Goal: Transaction & Acquisition: Purchase product/service

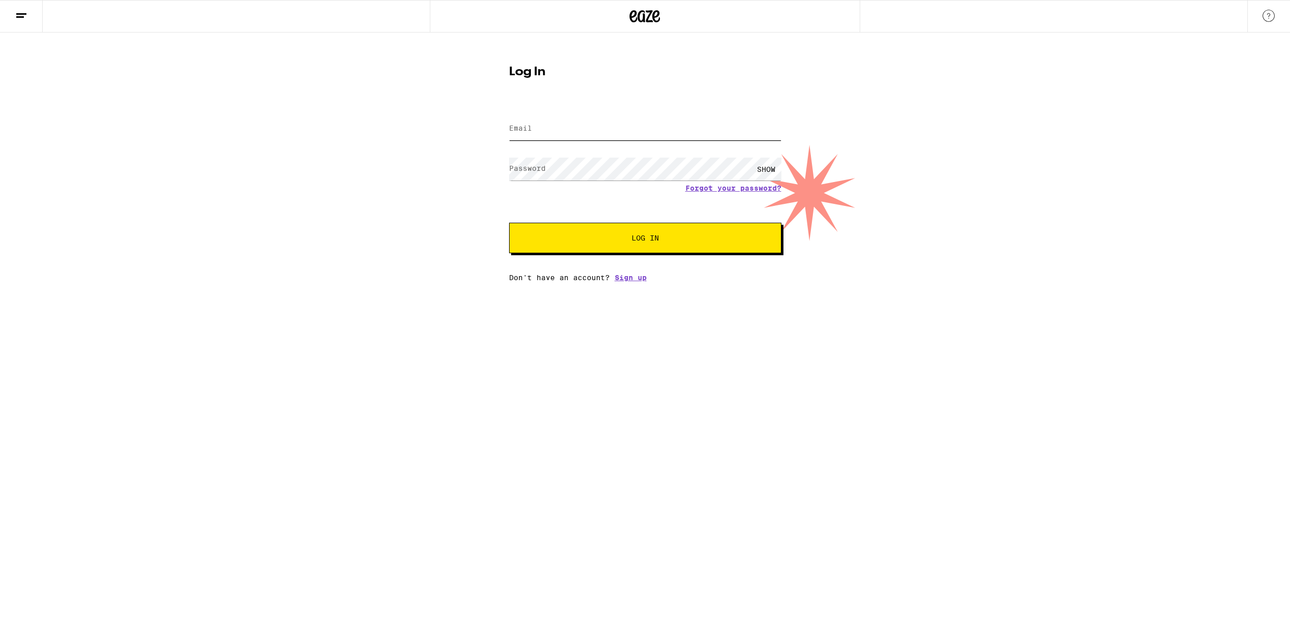
type input "[EMAIL_ADDRESS][PERSON_NAME][DOMAIN_NAME]"
click at [645, 240] on span "Log In" at bounding box center [645, 237] width 27 height 7
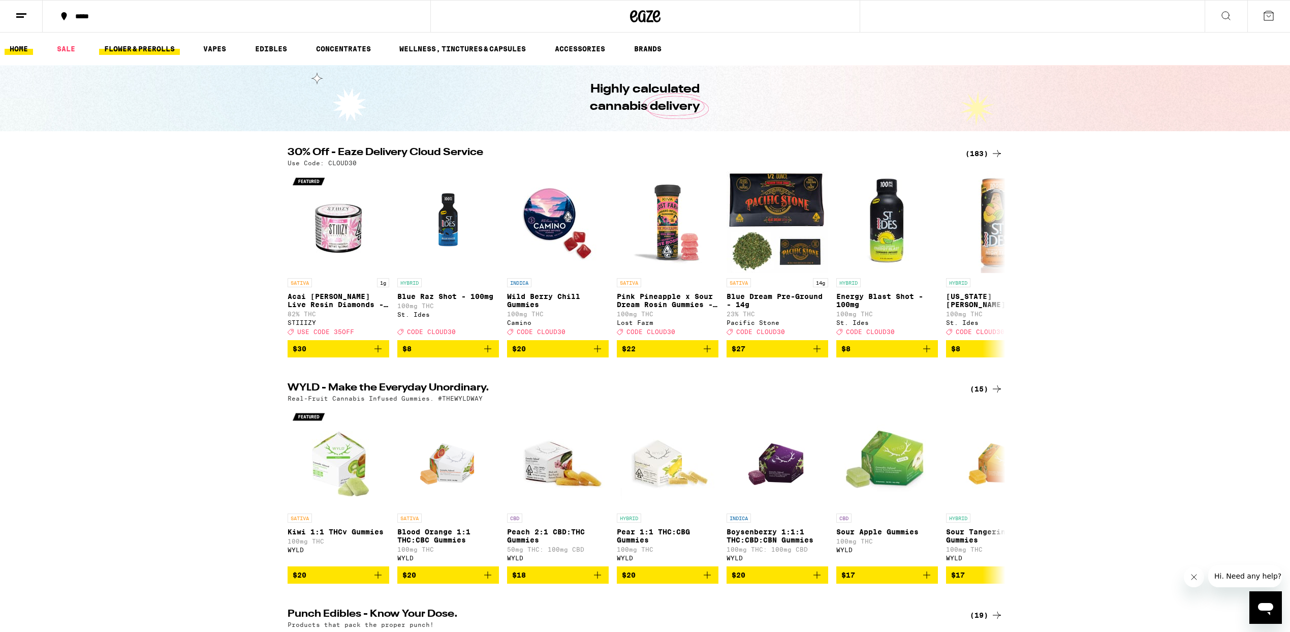
click at [133, 49] on link "FLOWER & PREROLLS" at bounding box center [139, 49] width 81 height 12
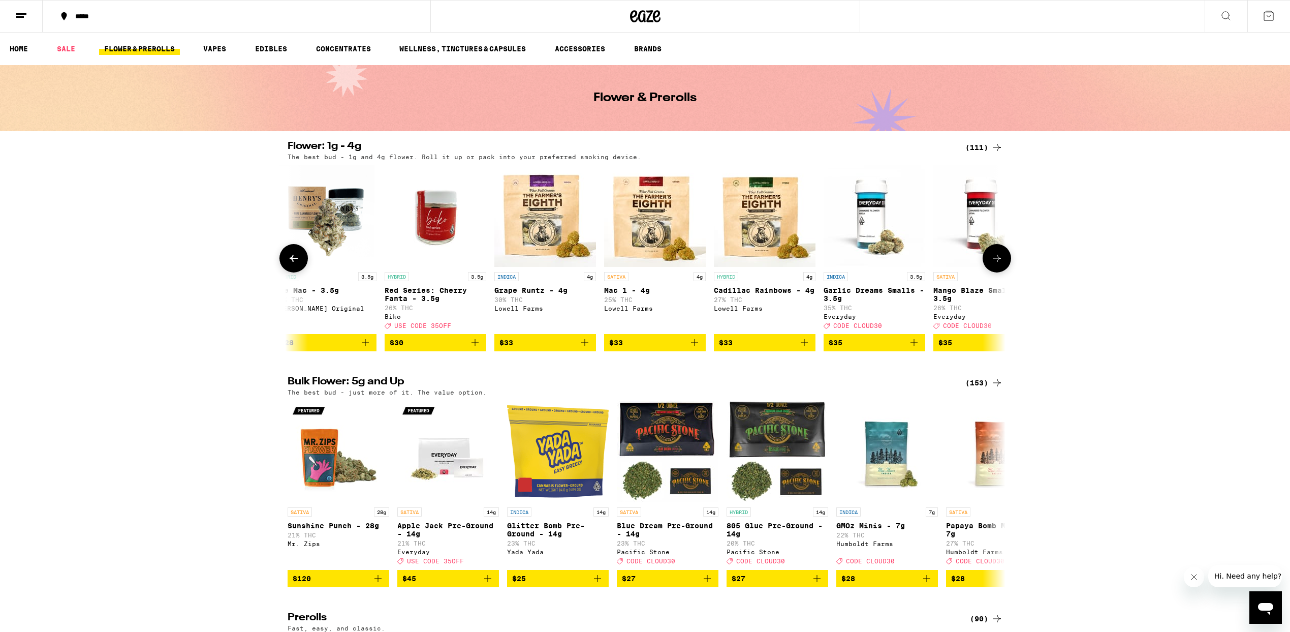
scroll to position [0, 3416]
click at [763, 349] on span "$33" at bounding box center [764, 342] width 91 height 12
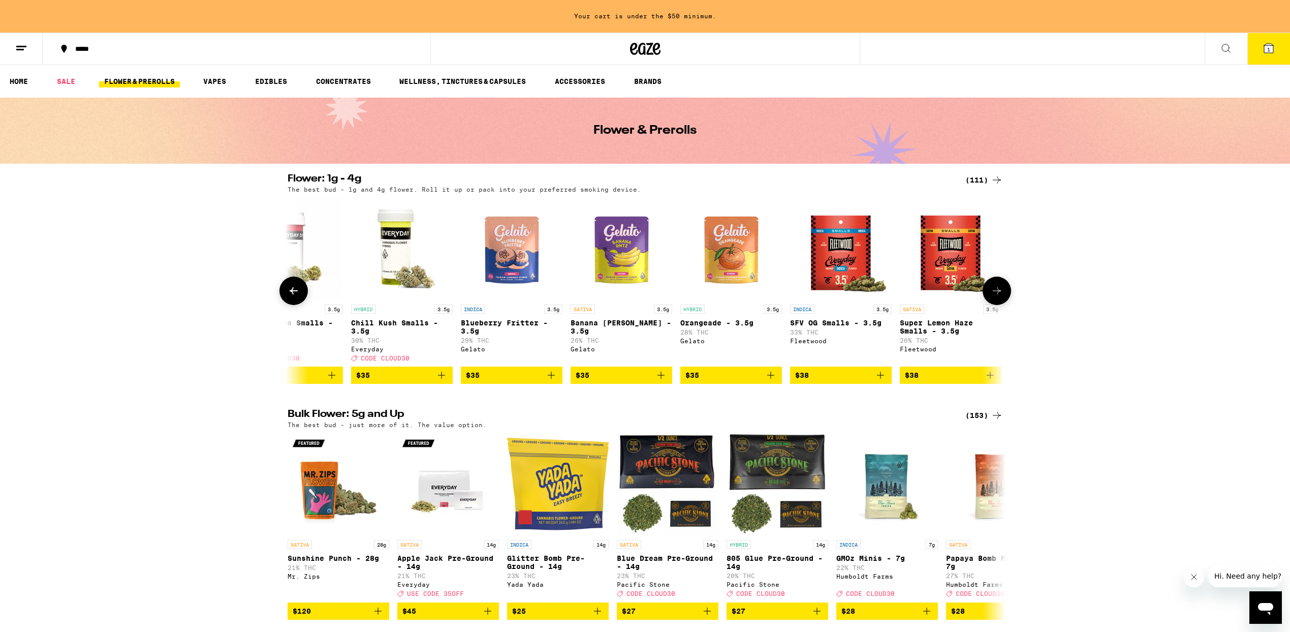
scroll to position [0, 4111]
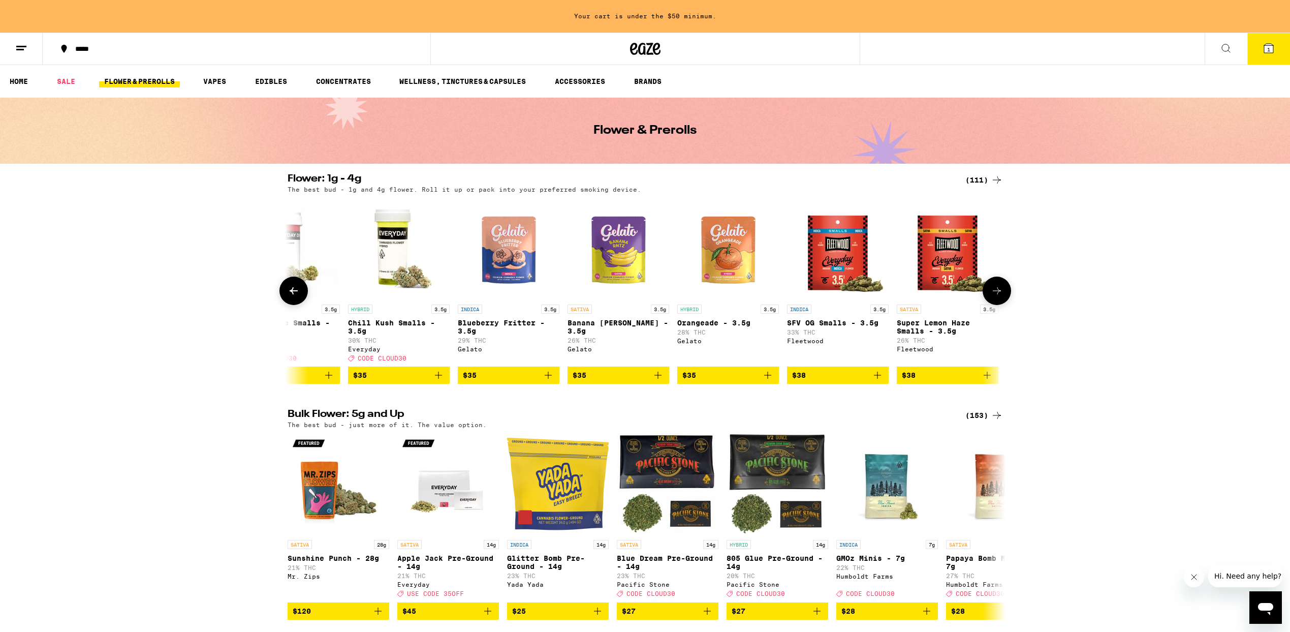
click at [933, 381] on span "$38" at bounding box center [947, 375] width 91 height 12
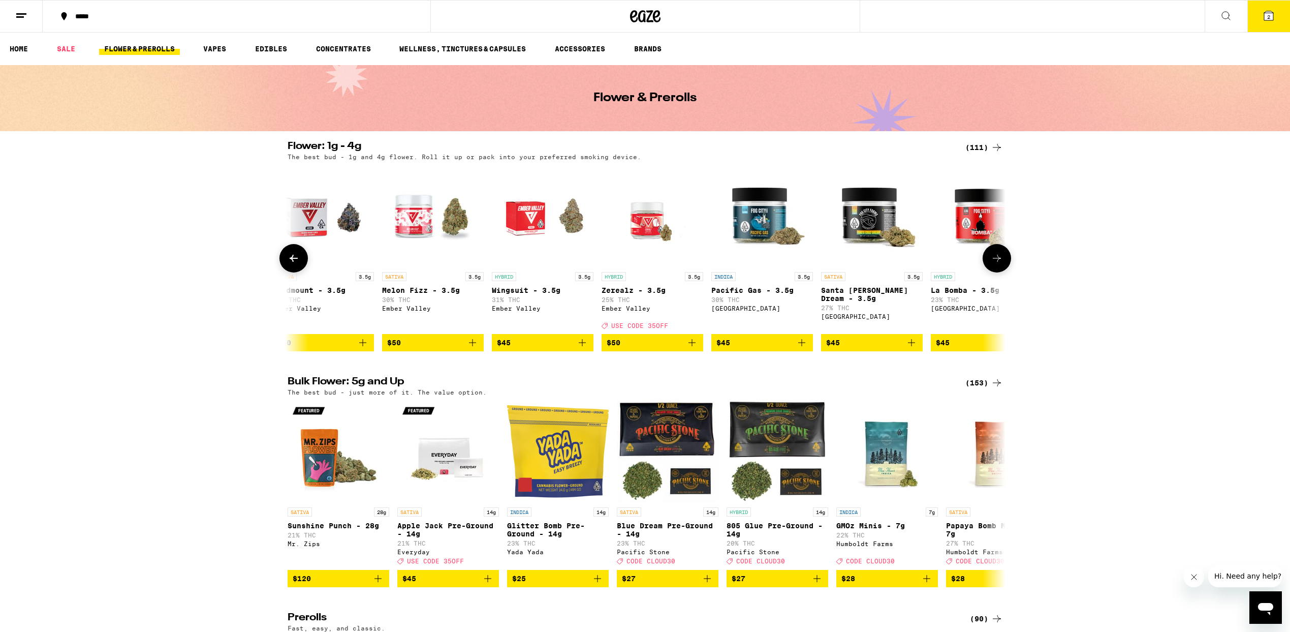
scroll to position [0, 6713]
click at [877, 347] on span "$45" at bounding box center [869, 342] width 91 height 12
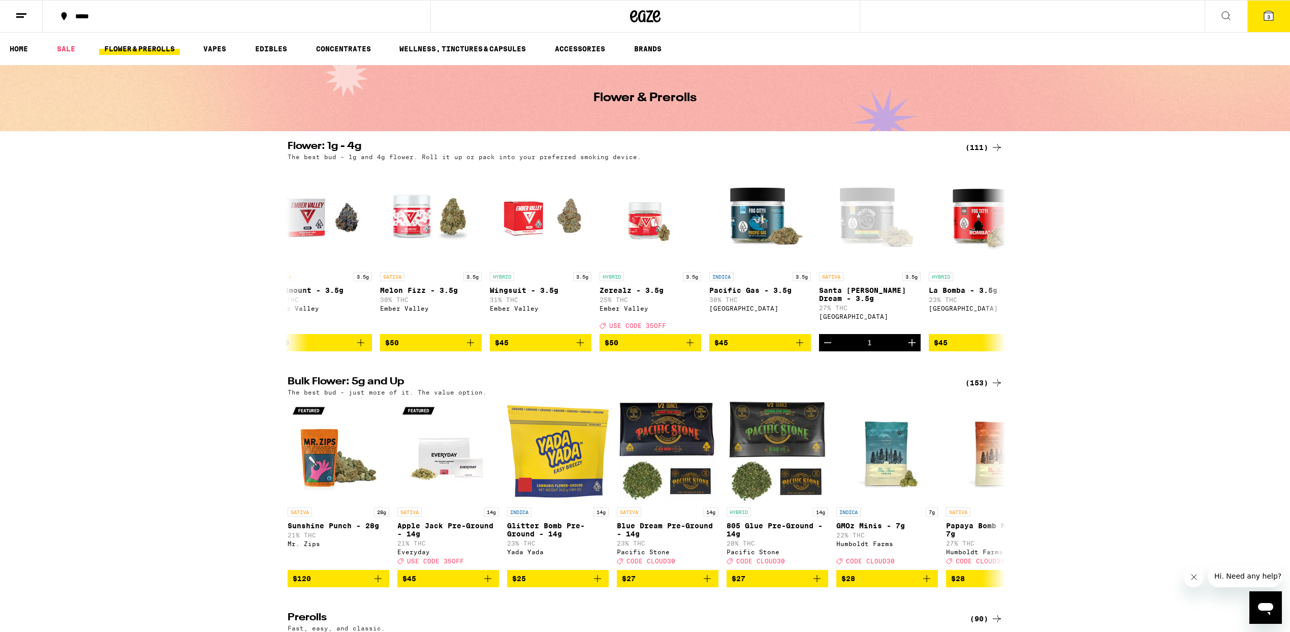
click at [1271, 16] on icon at bounding box center [1268, 15] width 9 height 9
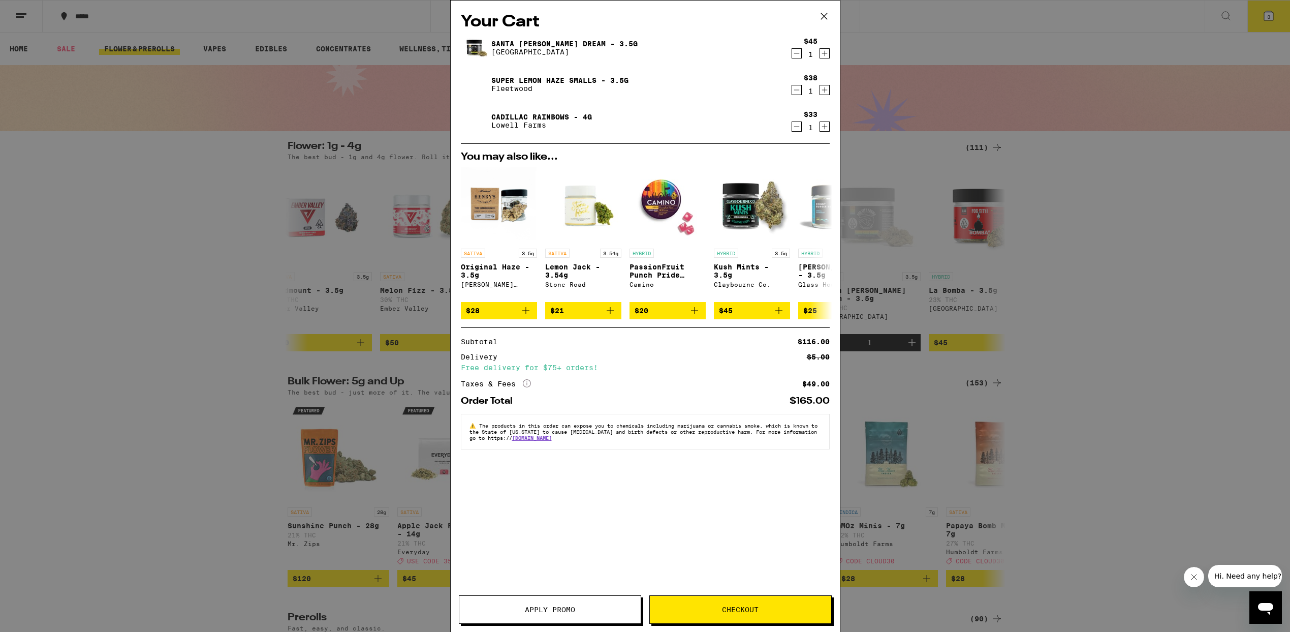
click at [733, 610] on span "Checkout" at bounding box center [740, 609] width 37 height 7
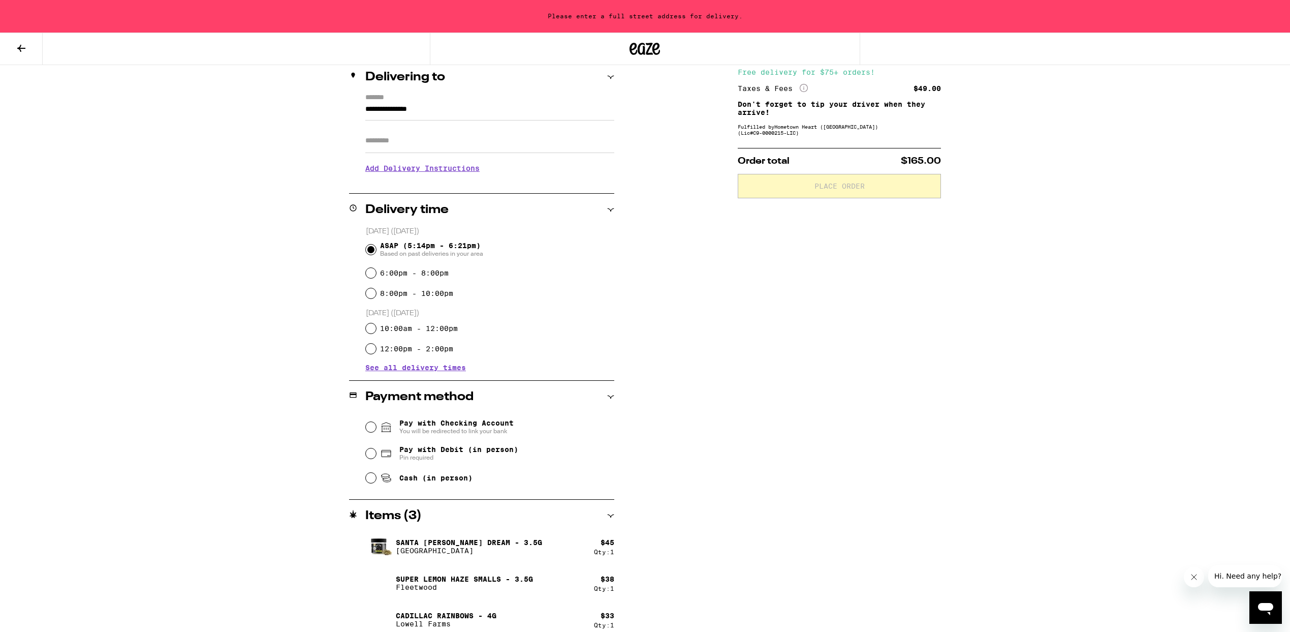
scroll to position [134, 0]
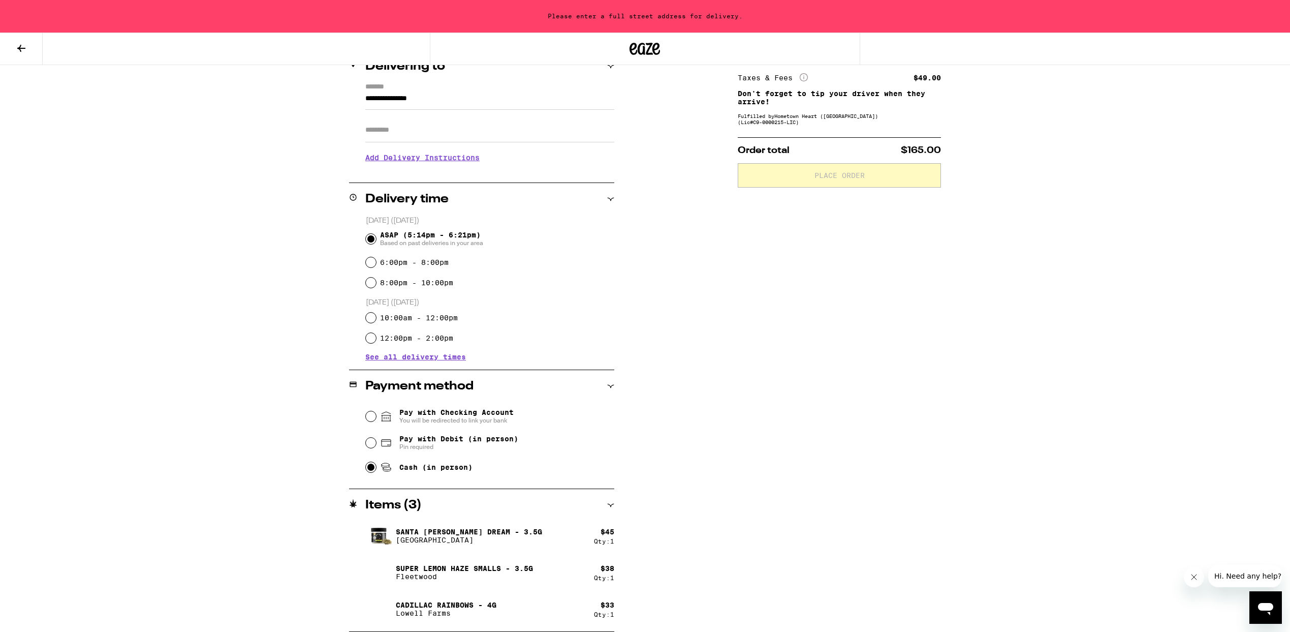
click at [367, 470] on input "Cash (in person)" at bounding box center [371, 467] width 10 height 10
radio input "true"
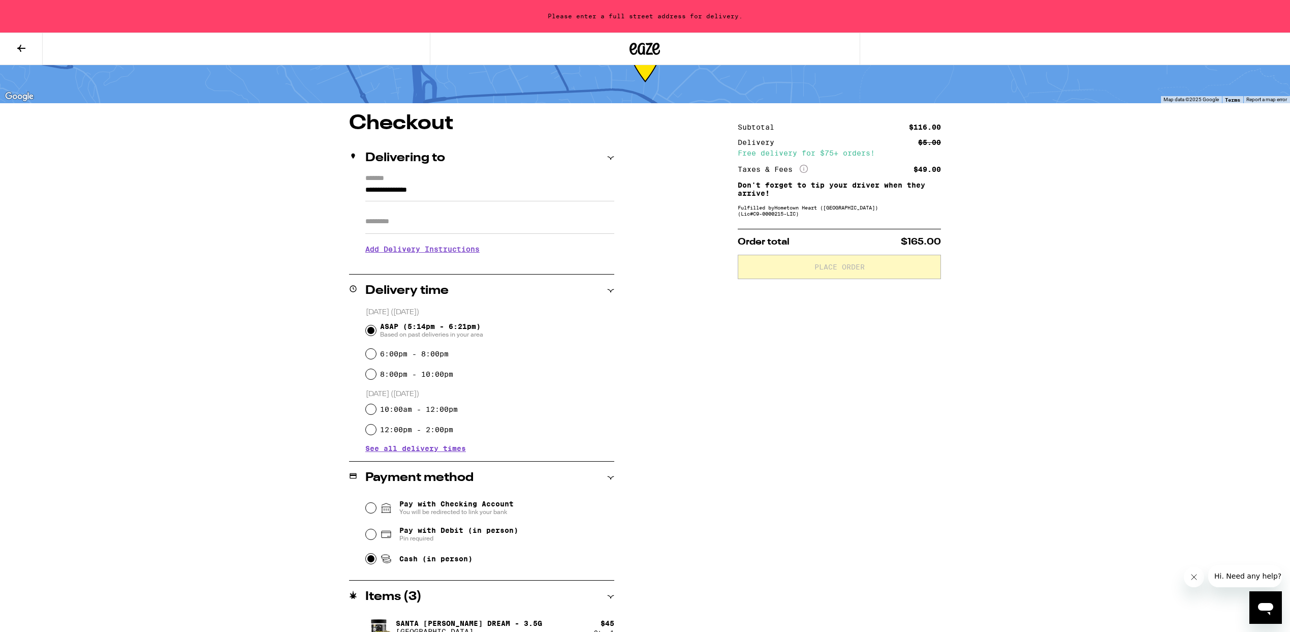
scroll to position [38, 0]
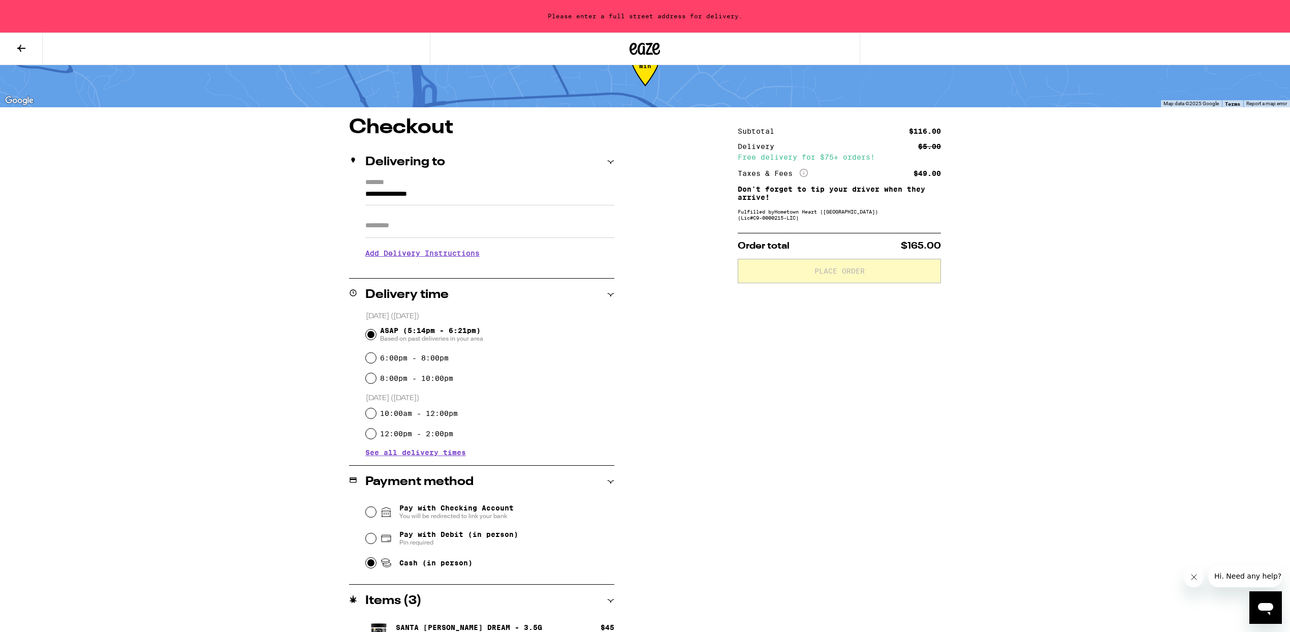
click at [1198, 578] on icon "Close message from company" at bounding box center [1194, 577] width 8 height 8
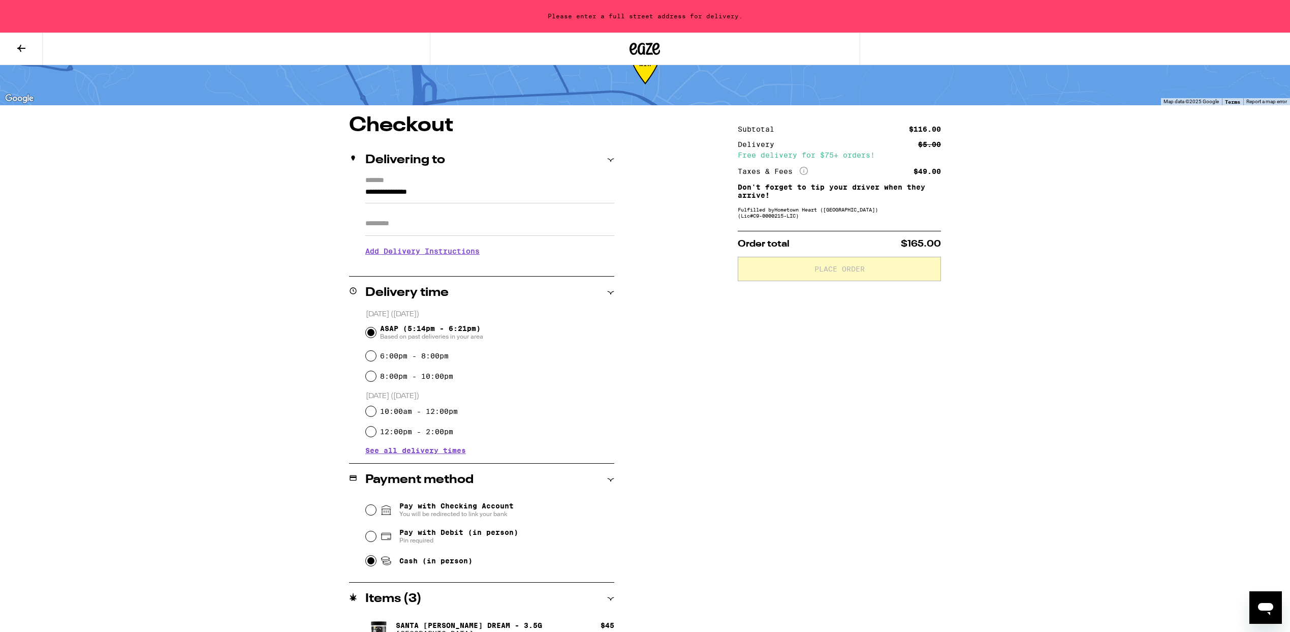
scroll to position [41, 0]
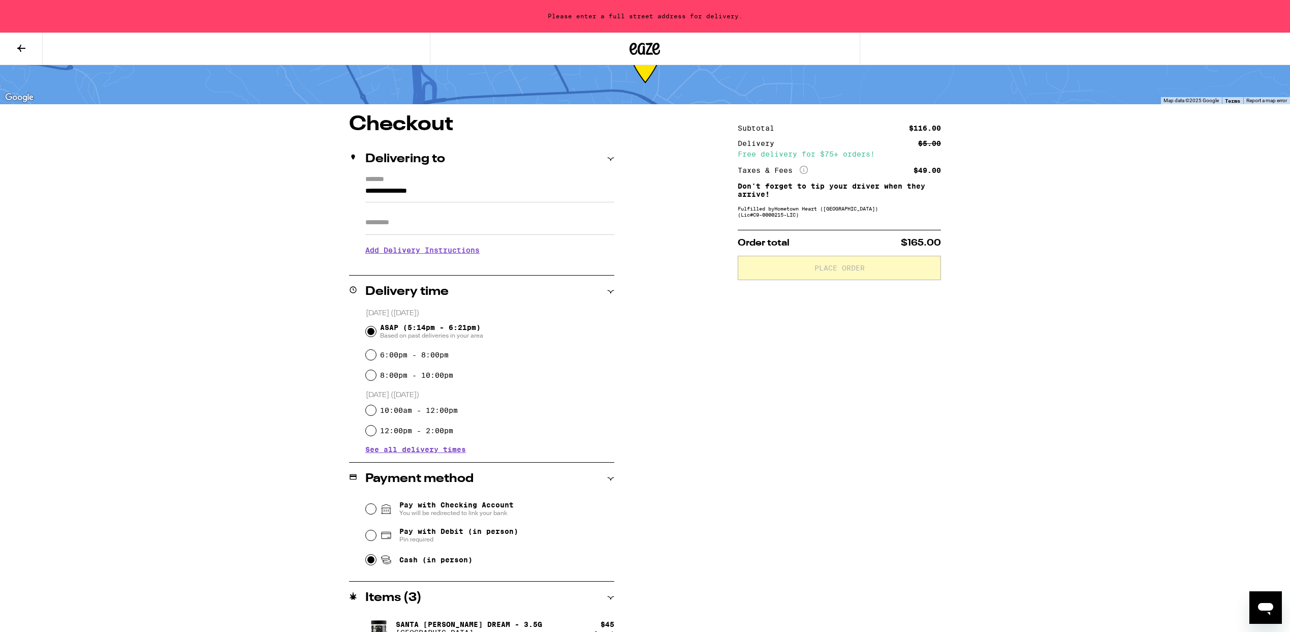
click at [367, 191] on input "**********" at bounding box center [489, 193] width 249 height 17
click at [425, 227] on div "**********" at bounding box center [433, 228] width 78 height 10
type input "**********"
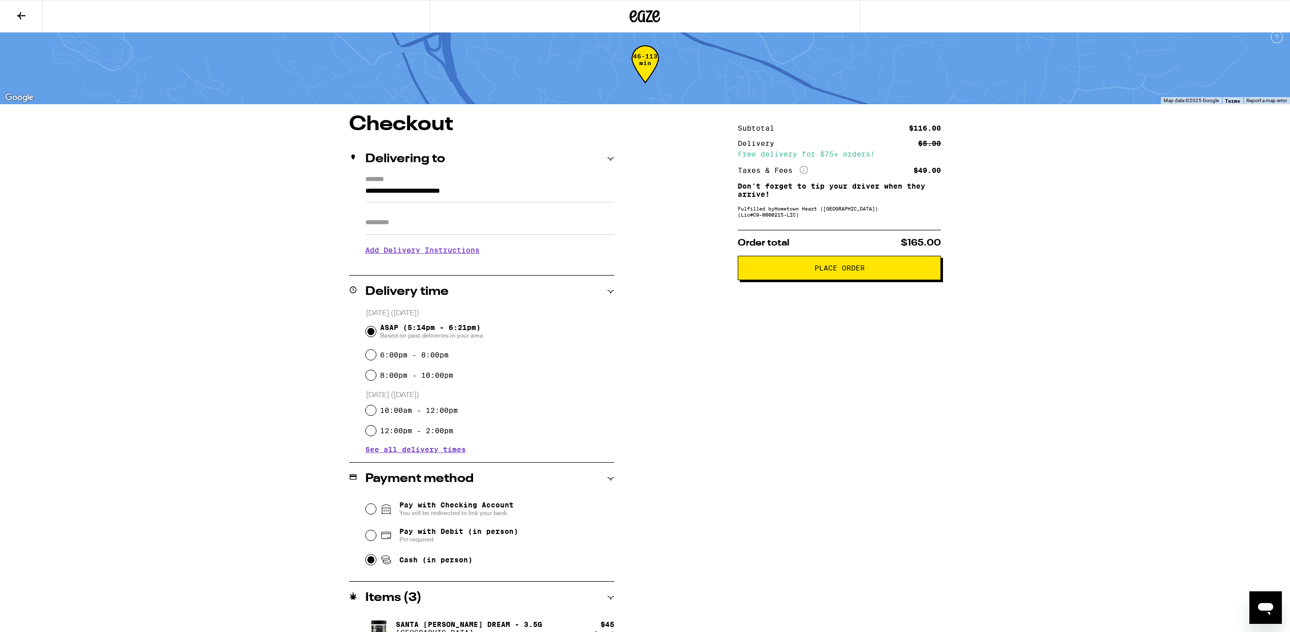
click at [785, 262] on button "Place Order" at bounding box center [839, 268] width 203 height 24
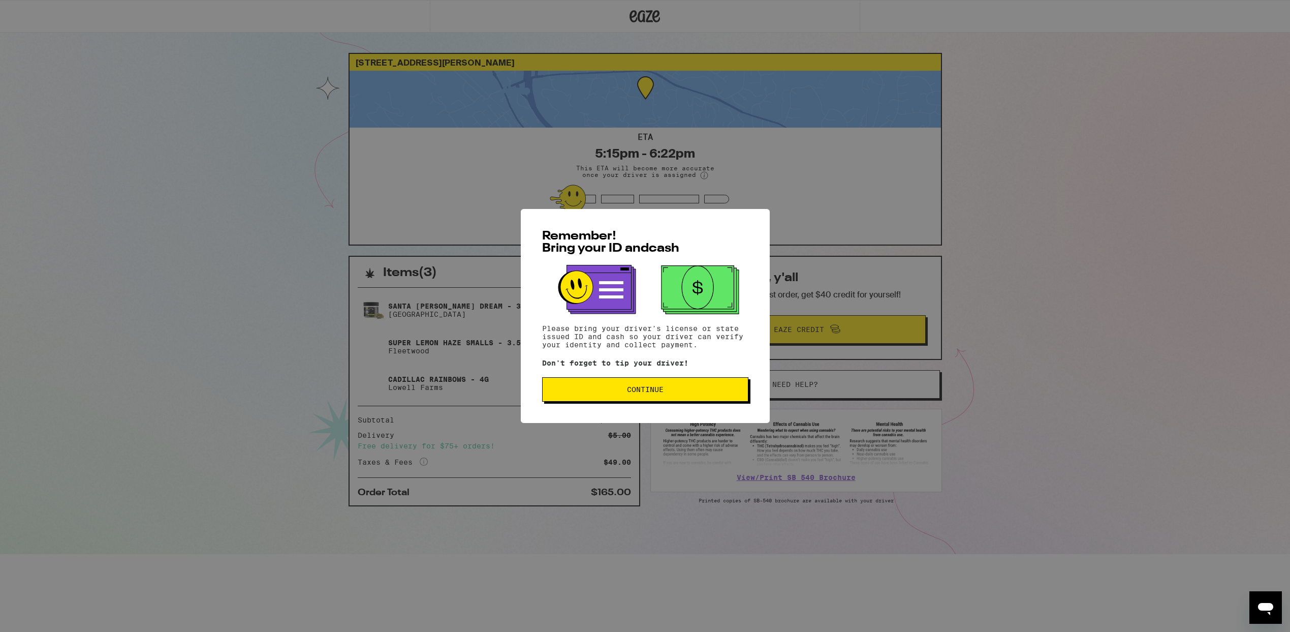
click at [655, 392] on span "Continue" at bounding box center [645, 389] width 37 height 7
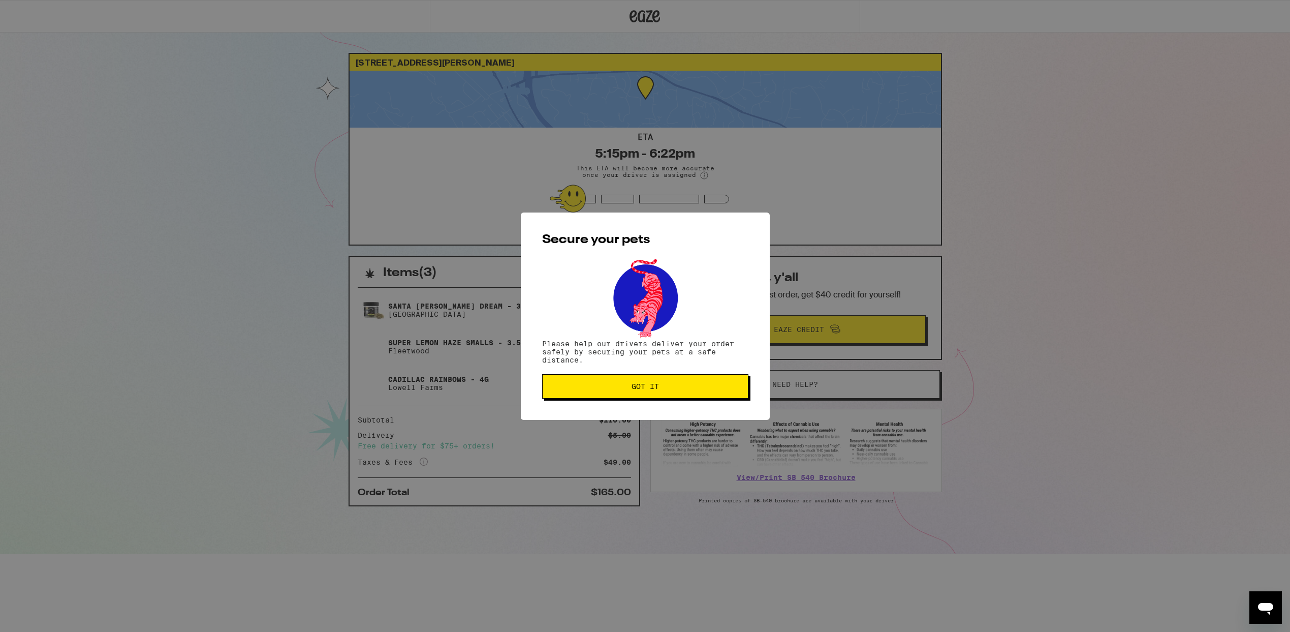
click at [647, 390] on span "Got it" at bounding box center [645, 386] width 27 height 7
